Goal: Information Seeking & Learning: Learn about a topic

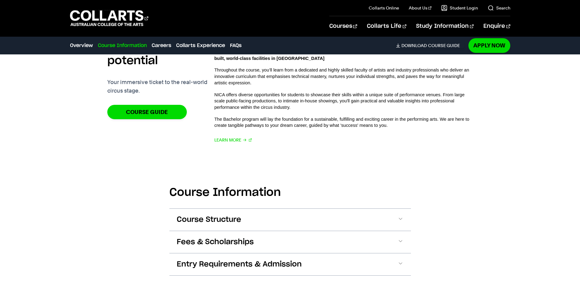
scroll to position [553, 0]
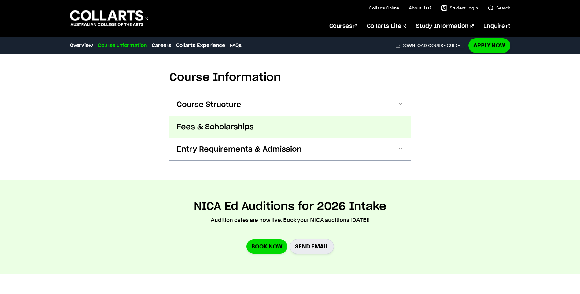
click at [365, 128] on button "Fees & Scholarships" at bounding box center [289, 127] width 241 height 22
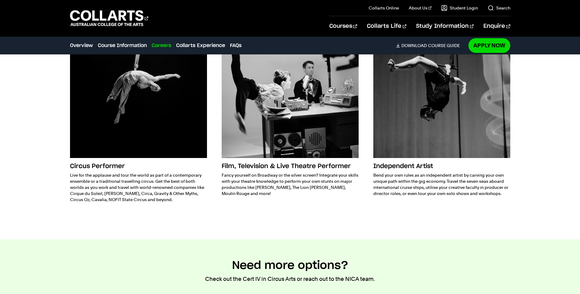
scroll to position [1177, 0]
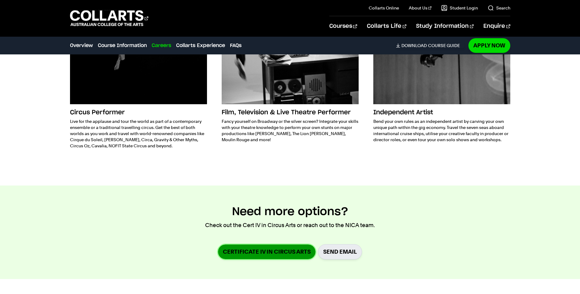
click at [236, 244] on link "Certificate IV in Circus Arts" at bounding box center [266, 251] width 97 height 14
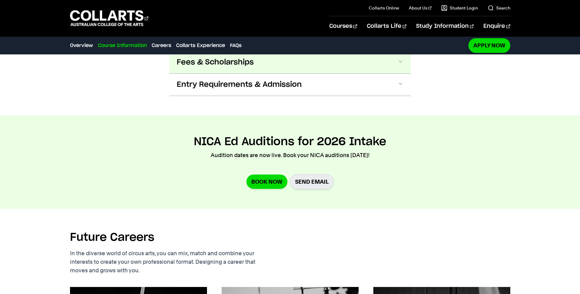
click at [244, 56] on button "Fees & Scholarships" at bounding box center [289, 62] width 241 height 22
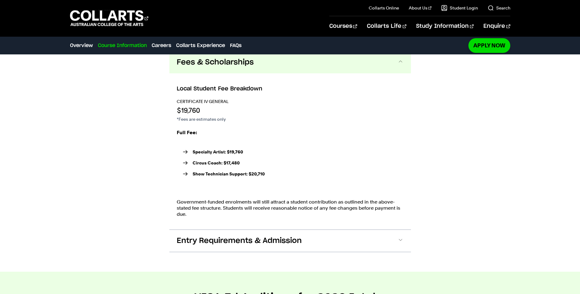
scroll to position [883, 0]
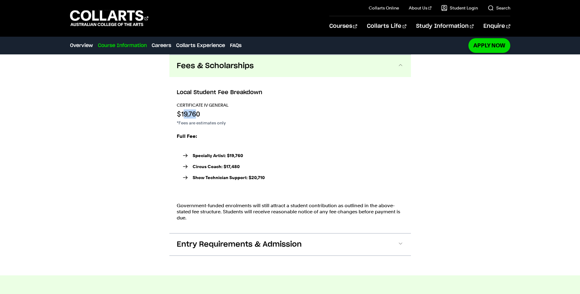
drag, startPoint x: 196, startPoint y: 112, endPoint x: 183, endPoint y: 114, distance: 14.0
click at [183, 114] on p "$19,760" at bounding box center [203, 113] width 52 height 9
drag, startPoint x: 183, startPoint y: 114, endPoint x: 172, endPoint y: 156, distance: 42.6
click at [183, 114] on p "$19,760" at bounding box center [203, 113] width 52 height 9
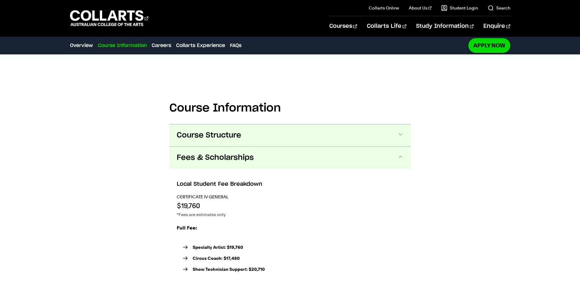
click at [238, 131] on span "Course Structure" at bounding box center [209, 135] width 64 height 10
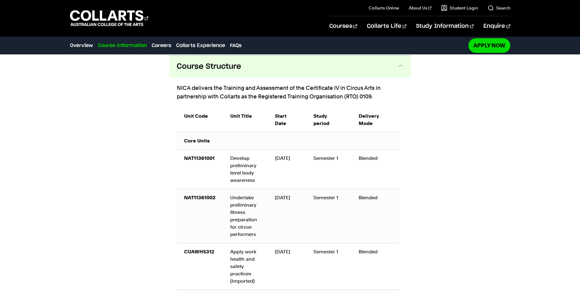
scroll to position [861, 0]
click at [281, 72] on button "Course Structure" at bounding box center [289, 66] width 241 height 22
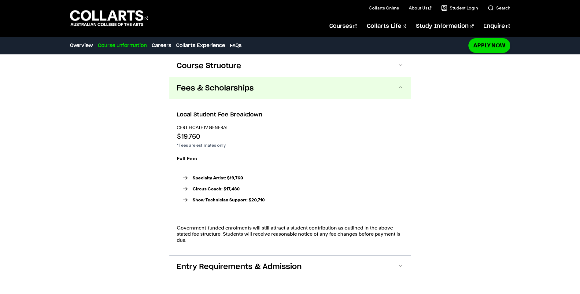
click at [276, 107] on div "Local Student Fee Breakdown Certificate IV General $19,760 *Fees are estimates …" at bounding box center [289, 177] width 241 height 156
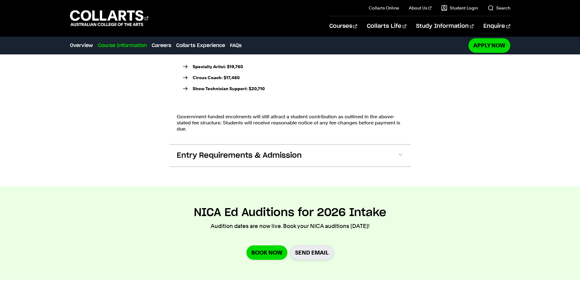
scroll to position [932, 0]
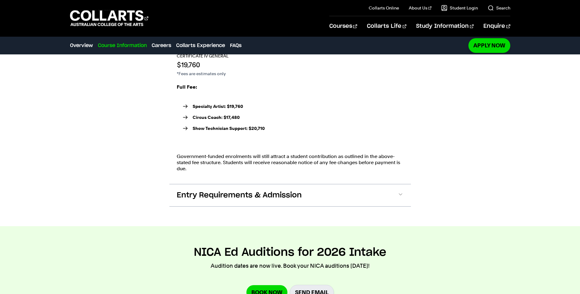
click at [129, 175] on div "Course Information Course Structure NICA delivers the Training and Assessment o…" at bounding box center [289, 79] width 538 height 294
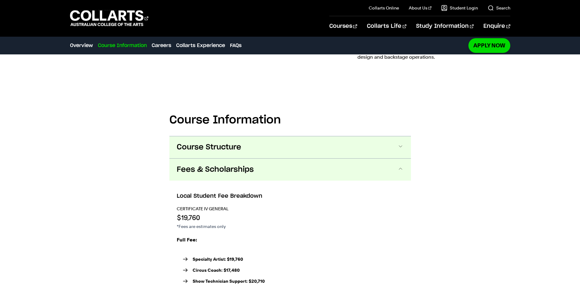
click at [276, 151] on button "Course Structure" at bounding box center [289, 147] width 241 height 22
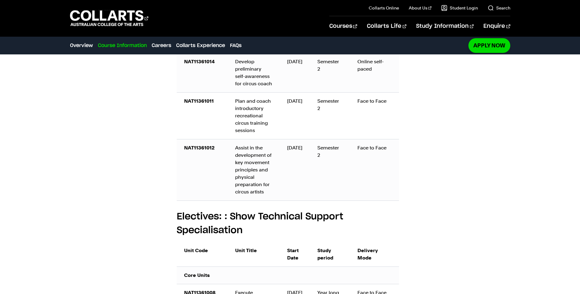
scroll to position [1594, 0]
